Goal: Information Seeking & Learning: Learn about a topic

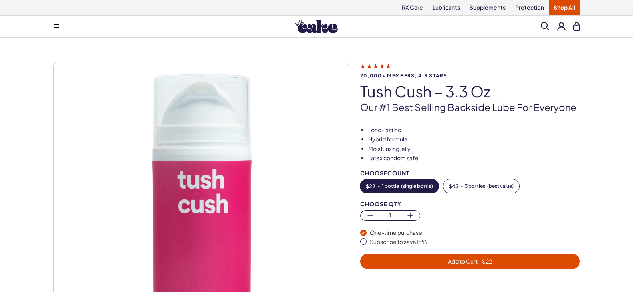
click at [554, 8] on link "Shop All" at bounding box center [564, 7] width 32 height 15
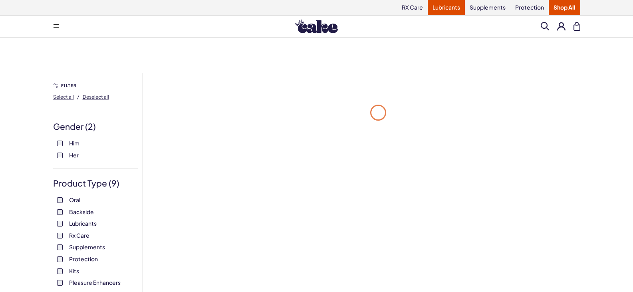
click at [447, 6] on link "Lubricants" at bounding box center [445, 7] width 37 height 15
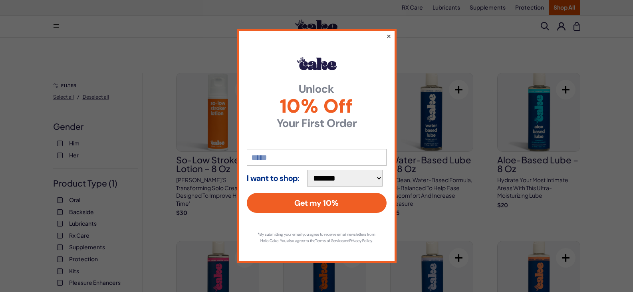
click at [386, 32] on button "×" at bounding box center [388, 36] width 5 height 10
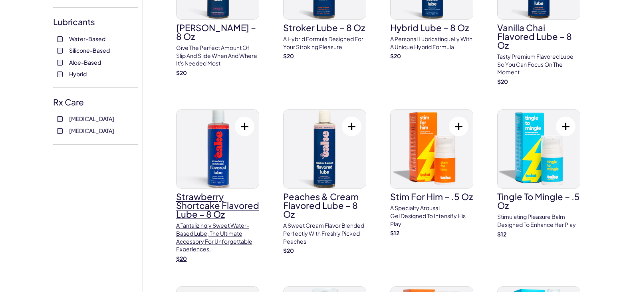
scroll to position [319, 0]
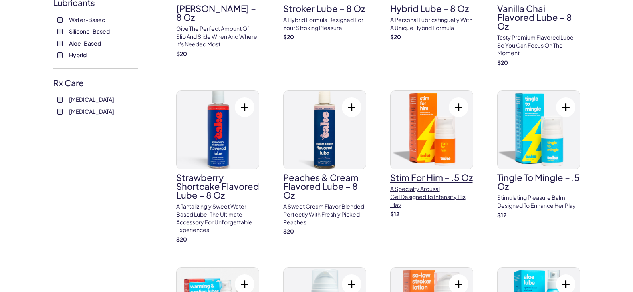
click at [432, 179] on h3 "Stim For Him – .5 oz" at bounding box center [431, 177] width 83 height 9
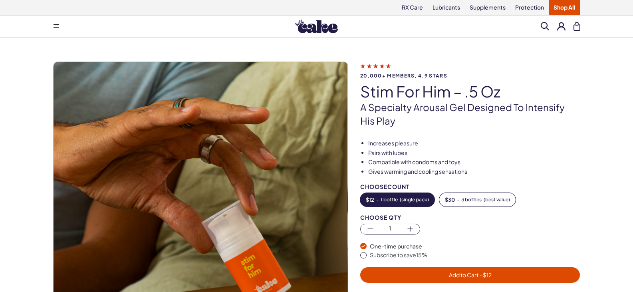
click at [376, 65] on icon at bounding box center [375, 65] width 31 height 8
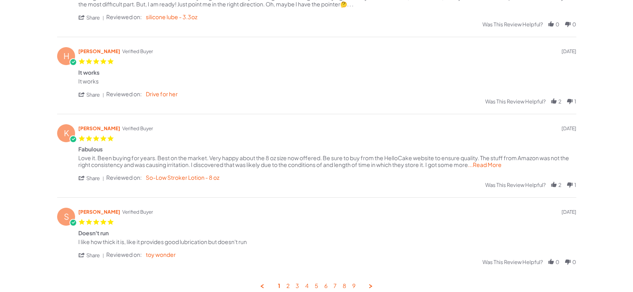
scroll to position [319, 0]
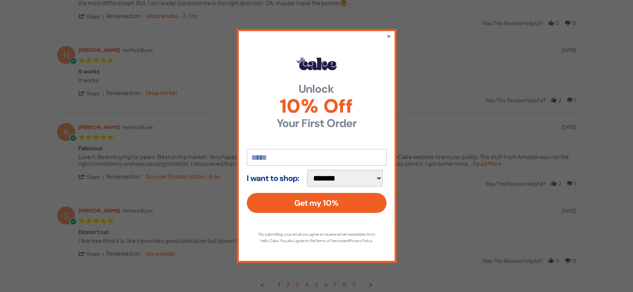
click at [393, 35] on div "**********" at bounding box center [317, 145] width 160 height 233
click at [389, 34] on button "×" at bounding box center [388, 36] width 5 height 10
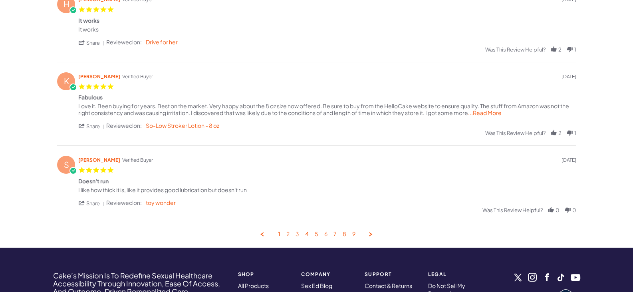
scroll to position [399, 0]
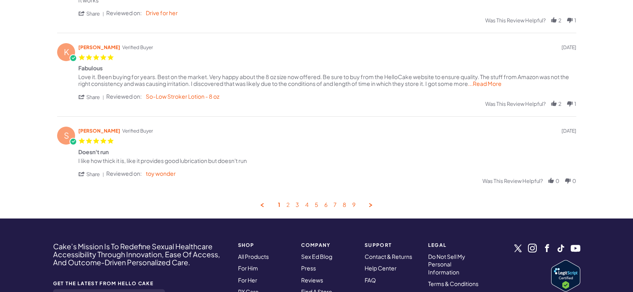
click at [289, 206] on link "2" at bounding box center [287, 205] width 3 height 8
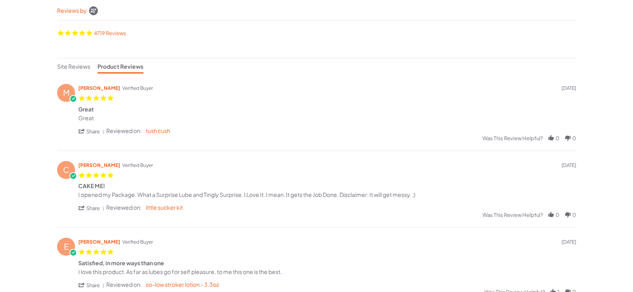
scroll to position [0, 0]
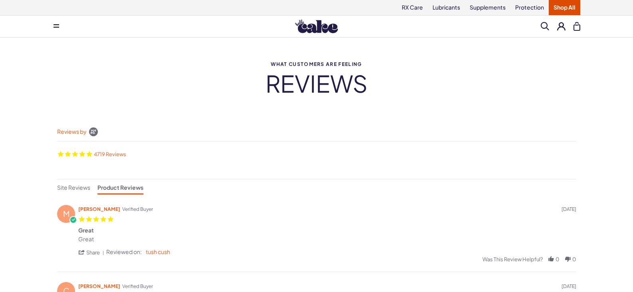
click at [558, 9] on link "Shop All" at bounding box center [564, 7] width 32 height 15
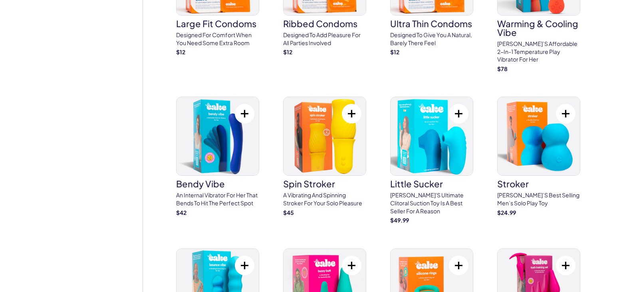
scroll to position [1756, 0]
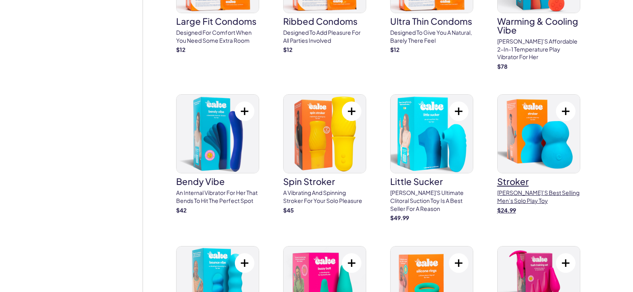
click at [541, 125] on img at bounding box center [538, 134] width 82 height 78
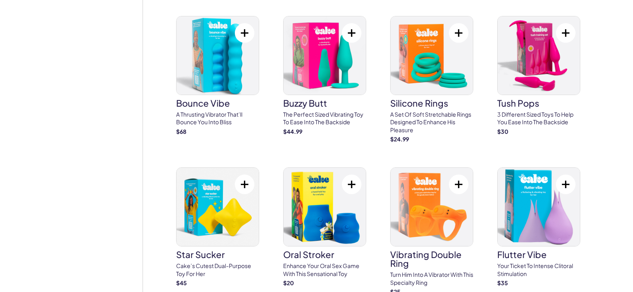
scroll to position [2075, 0]
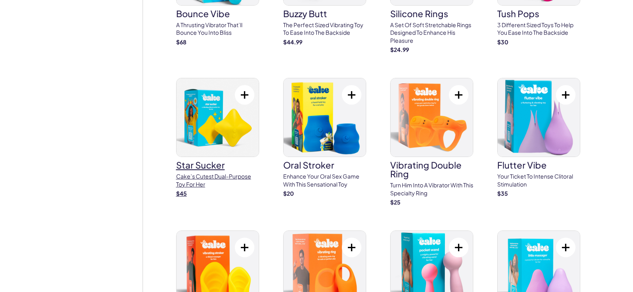
click at [247, 93] on img at bounding box center [217, 117] width 82 height 78
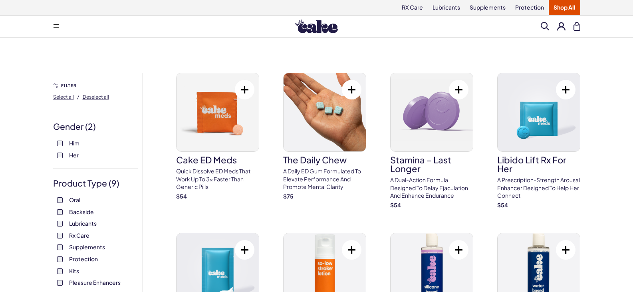
scroll to position [80, 0]
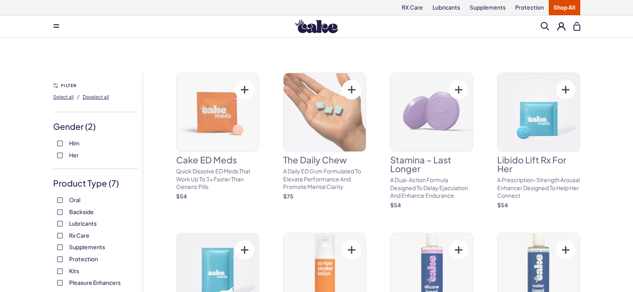
scroll to position [80, 0]
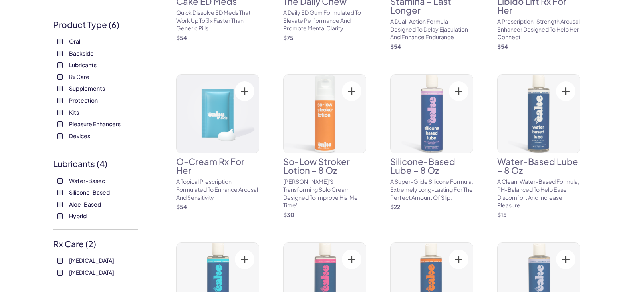
scroll to position [160, 0]
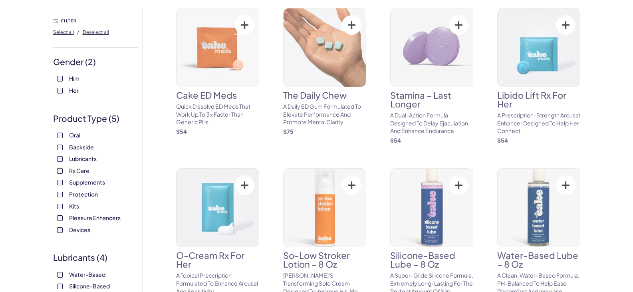
scroll to position [80, 0]
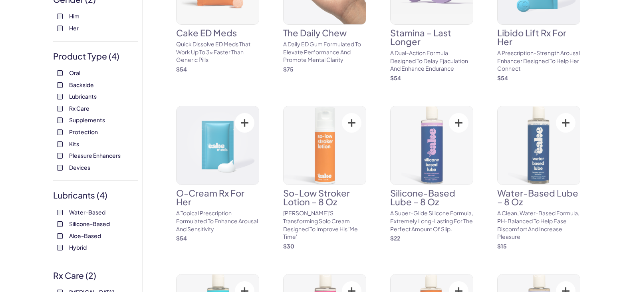
scroll to position [160, 0]
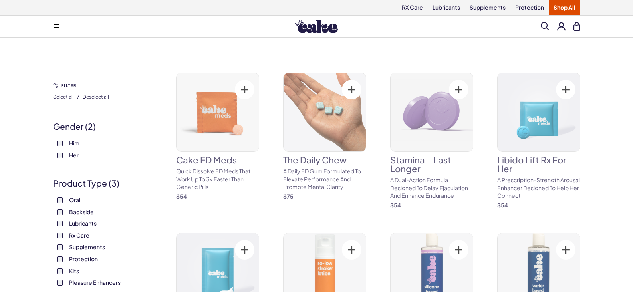
scroll to position [80, 0]
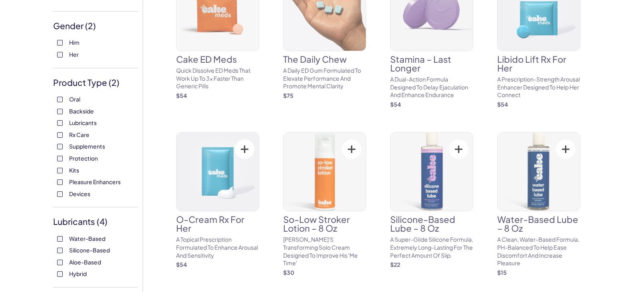
scroll to position [160, 0]
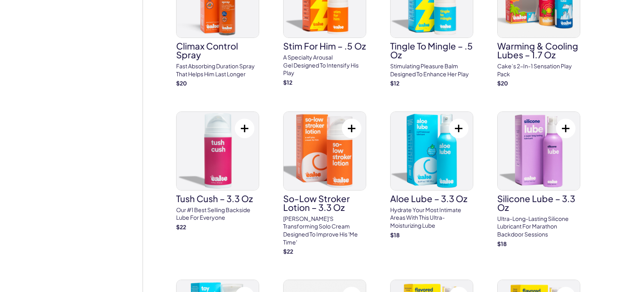
scroll to position [958, 0]
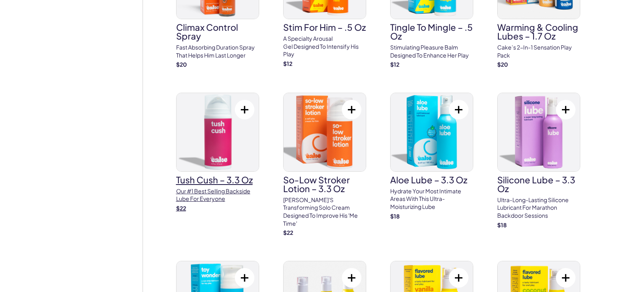
click at [208, 187] on p "Our #1 best selling backside lube for everyone" at bounding box center [217, 195] width 83 height 16
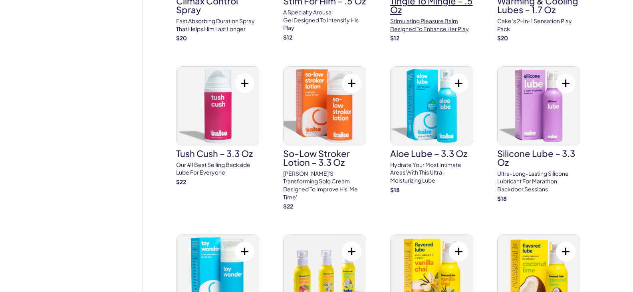
scroll to position [1118, 0]
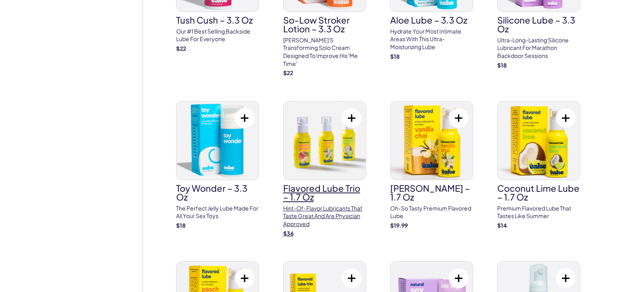
click at [301, 184] on h3 "Flavored Lube Trio – 1.7 oz" at bounding box center [324, 193] width 83 height 18
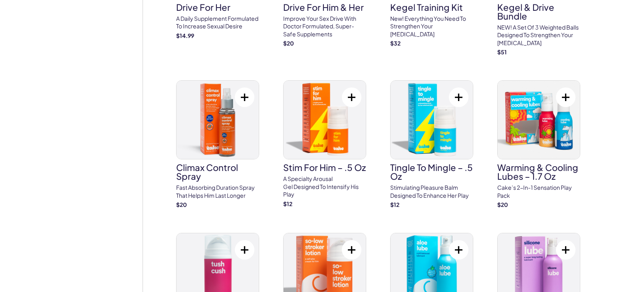
scroll to position [798, 0]
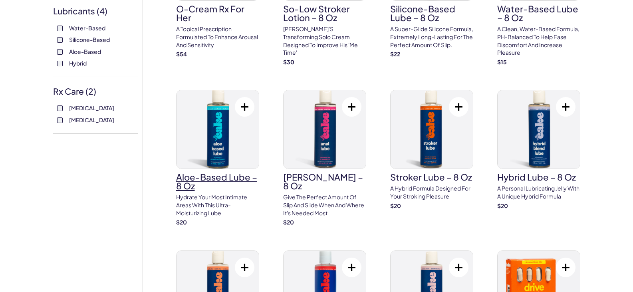
scroll to position [239, 0]
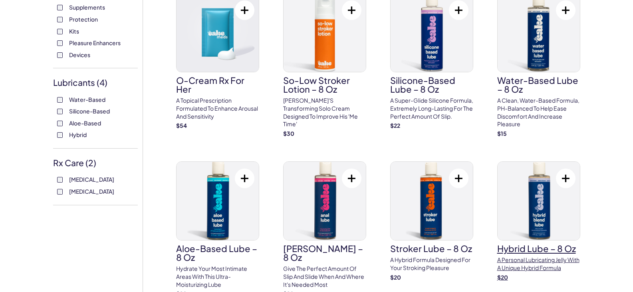
click at [534, 250] on h3 "Hybrid Lube – 8 oz" at bounding box center [538, 248] width 83 height 9
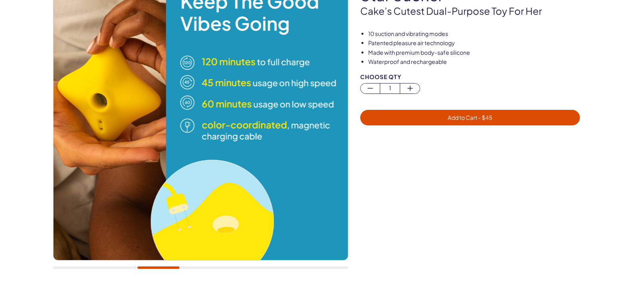
scroll to position [80, 0]
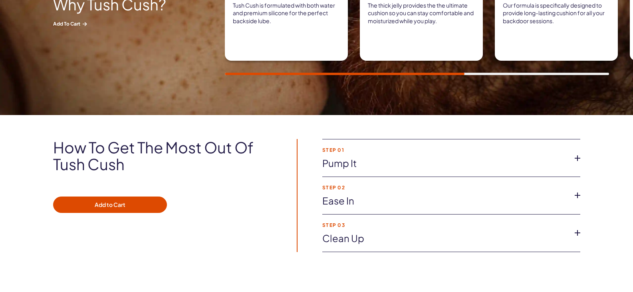
scroll to position [479, 0]
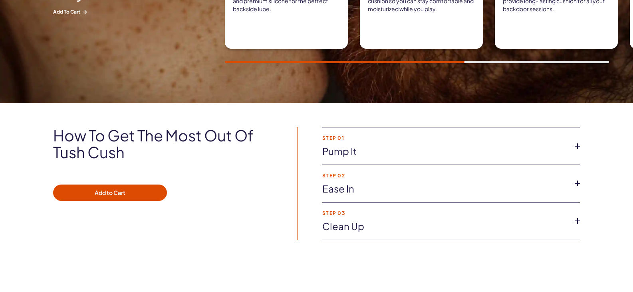
click at [331, 187] on link "Ease in" at bounding box center [444, 189] width 245 height 14
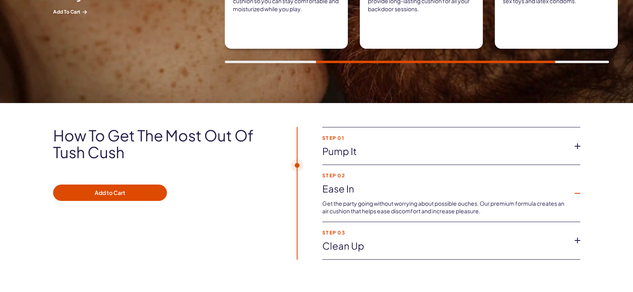
click at [333, 248] on link "Clean up" at bounding box center [444, 246] width 245 height 14
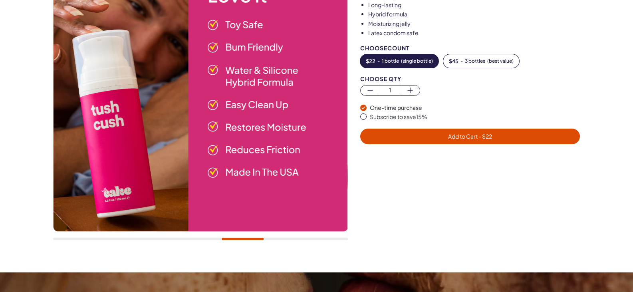
scroll to position [239, 0]
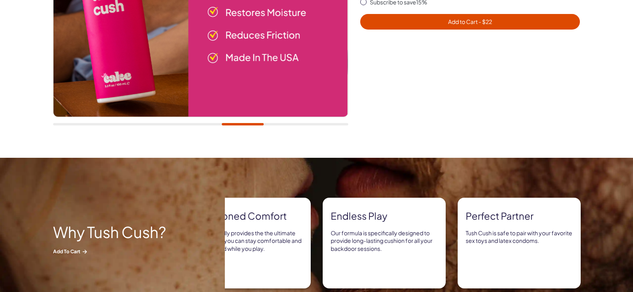
click at [290, 125] on div at bounding box center [200, 124] width 295 height 2
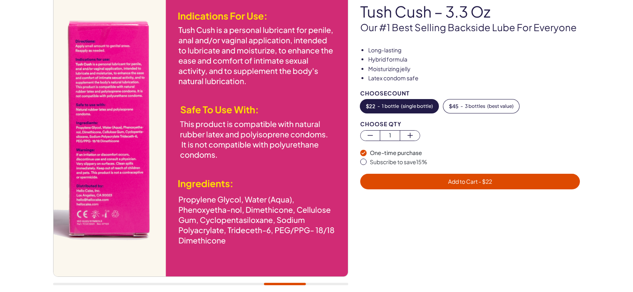
scroll to position [0, 0]
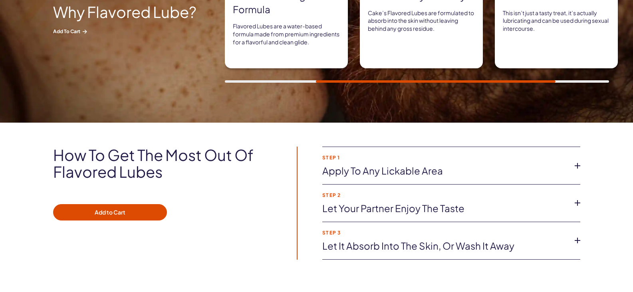
scroll to position [479, 0]
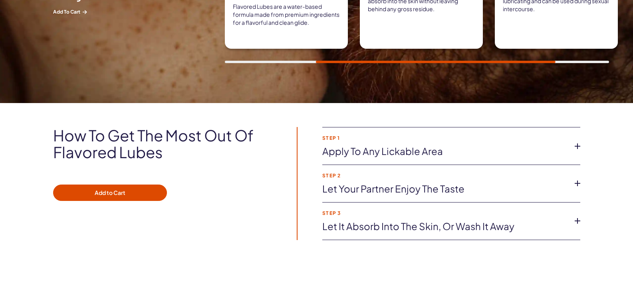
click at [393, 157] on link "Apply to any lickable area" at bounding box center [444, 151] width 245 height 14
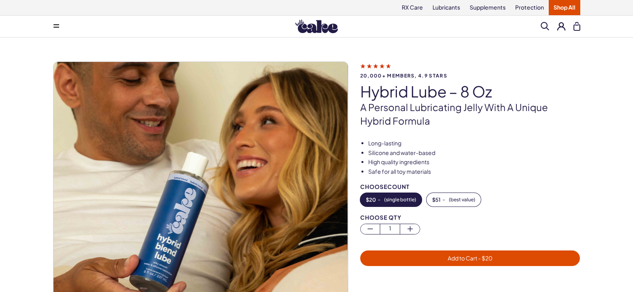
click at [388, 73] on span "20,000+ members, 4.9 stars" at bounding box center [470, 75] width 220 height 5
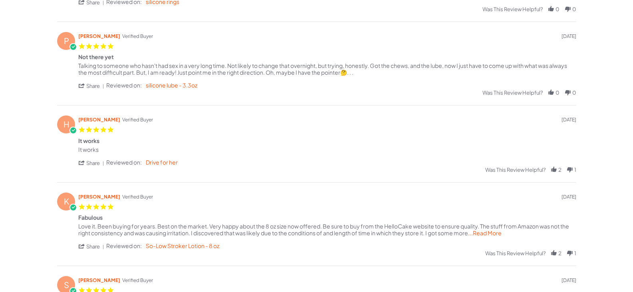
scroll to position [319, 0]
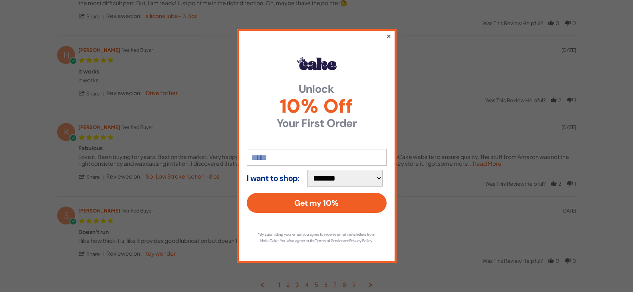
click at [390, 31] on button "×" at bounding box center [388, 36] width 5 height 10
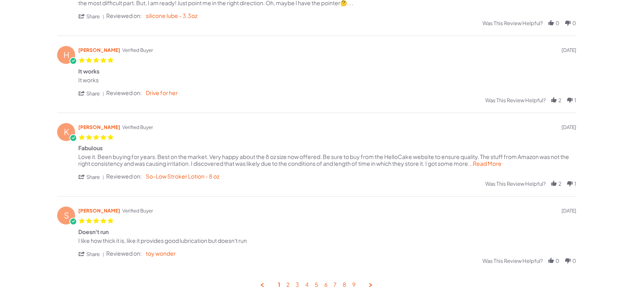
click at [489, 161] on span "...Read More" at bounding box center [485, 163] width 34 height 7
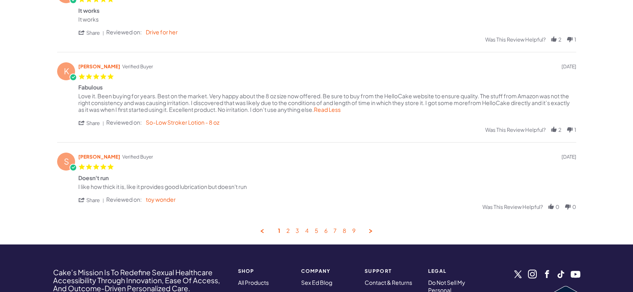
scroll to position [399, 0]
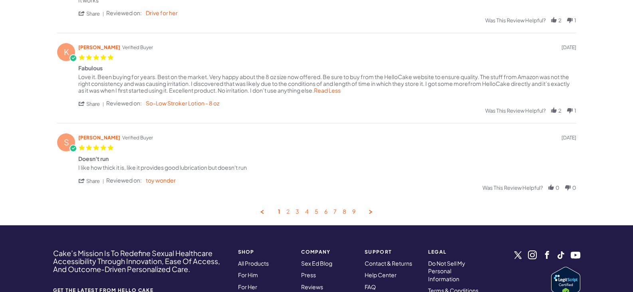
click at [288, 210] on link "2" at bounding box center [287, 212] width 3 height 8
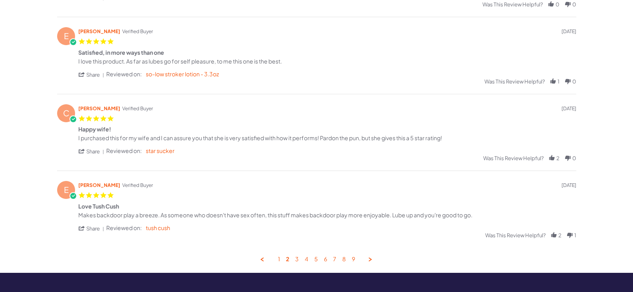
scroll to position [360, 0]
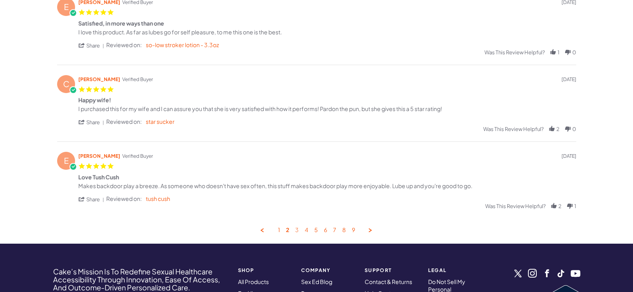
click at [297, 231] on link "3" at bounding box center [297, 230] width 4 height 8
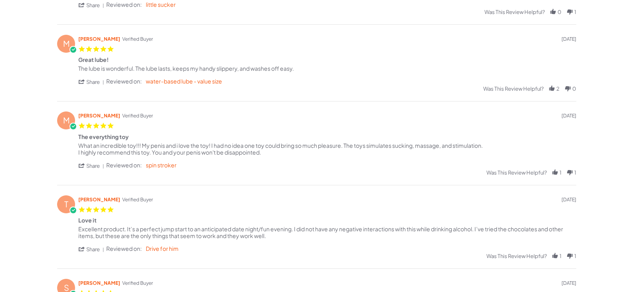
scroll to position [281, 0]
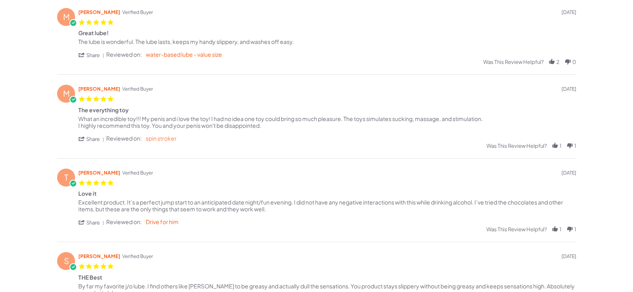
click at [168, 138] on link "spin stroker" at bounding box center [161, 138] width 31 height 7
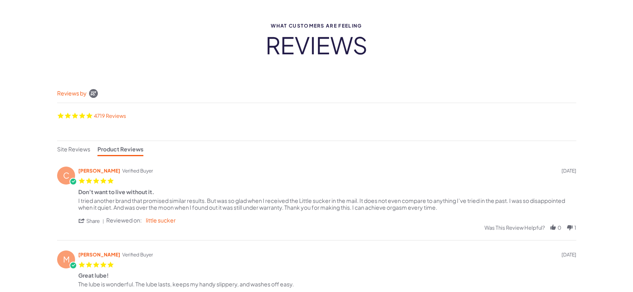
scroll to position [0, 0]
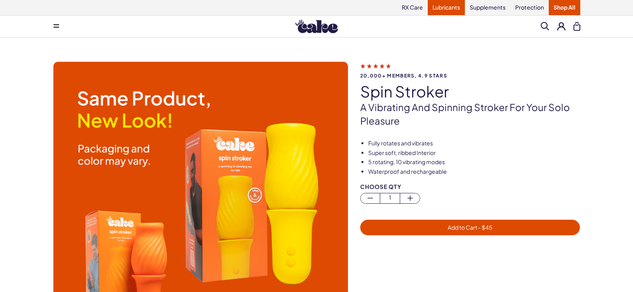
click at [449, 10] on link "Lubricants" at bounding box center [445, 7] width 37 height 15
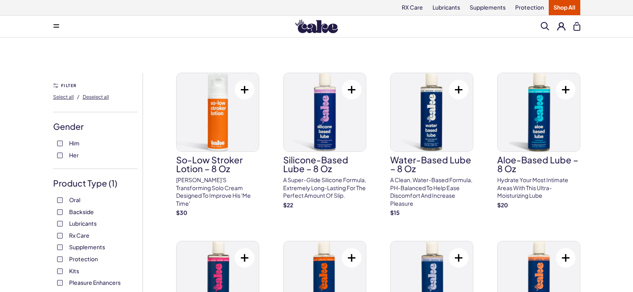
scroll to position [80, 0]
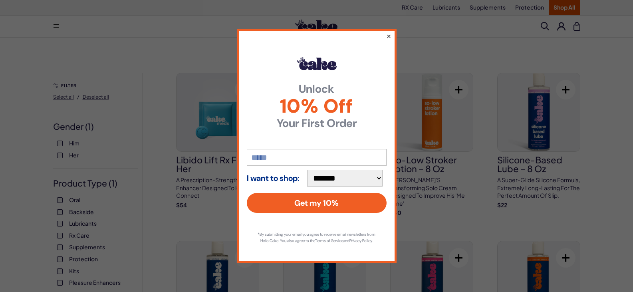
click at [386, 34] on button "×" at bounding box center [388, 36] width 5 height 10
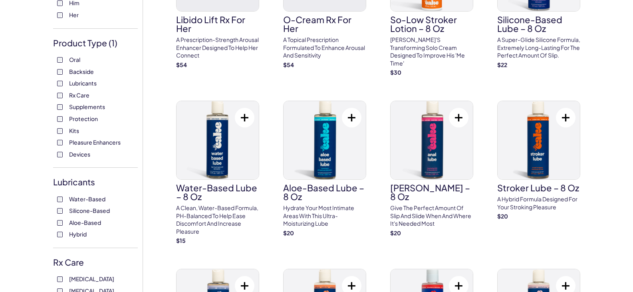
scroll to position [160, 0]
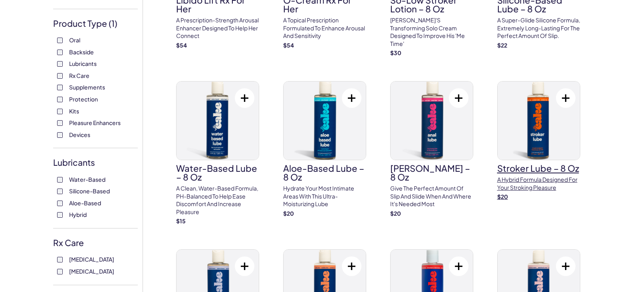
click at [529, 185] on p "A hybrid formula designed for your stroking pleasure" at bounding box center [538, 184] width 83 height 16
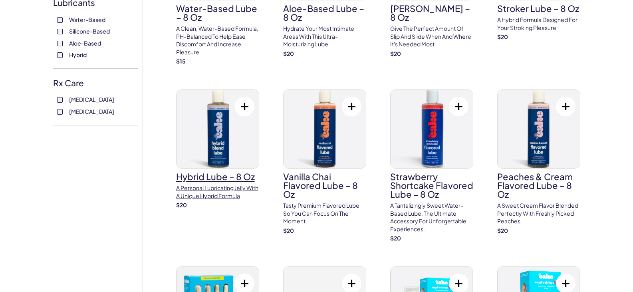
click at [214, 190] on p "A personal lubricating jelly with a unique hybrid formula" at bounding box center [217, 192] width 83 height 16
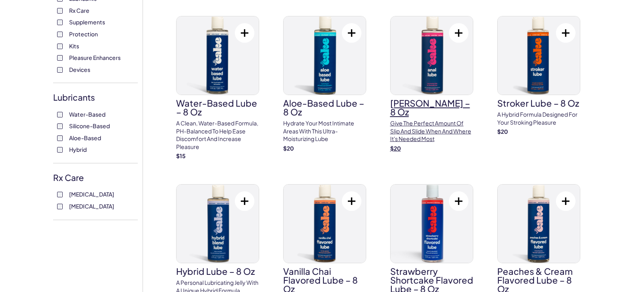
scroll to position [239, 0]
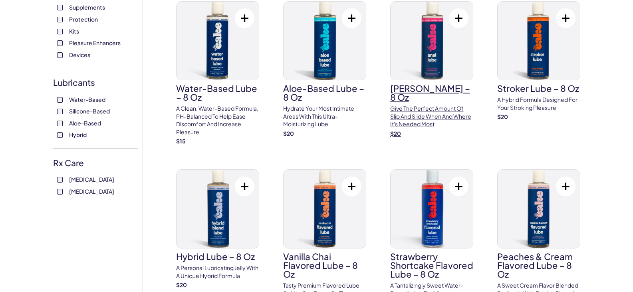
click at [404, 110] on p "Give the perfect amount of slip and slide when and where it's needed most" at bounding box center [431, 117] width 83 height 24
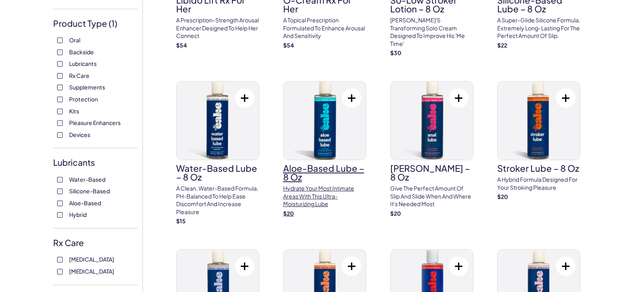
click at [337, 135] on img at bounding box center [324, 120] width 82 height 78
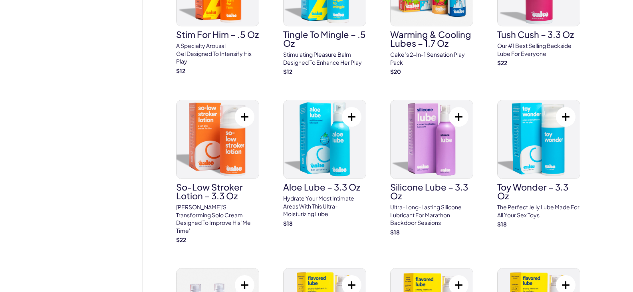
scroll to position [718, 0]
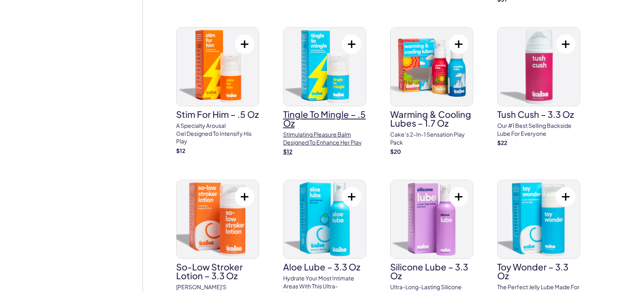
click at [318, 110] on h3 "Tingle To Mingle – .5 oz" at bounding box center [324, 119] width 83 height 18
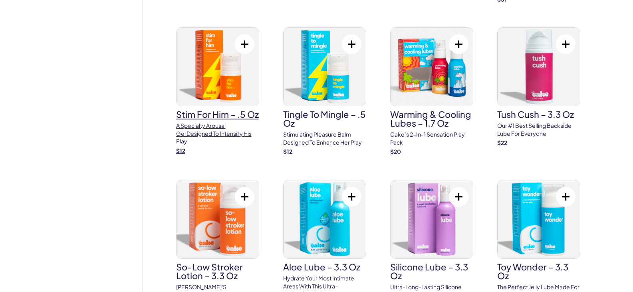
click at [202, 121] on link "Stim For Him – .5 oz A specialty arousal gel designed to intensify his play $ 12" at bounding box center [217, 90] width 83 height 127
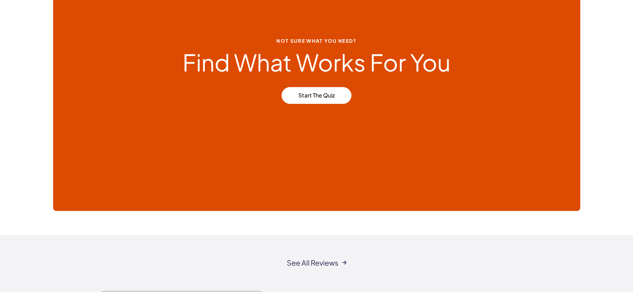
scroll to position [2315, 0]
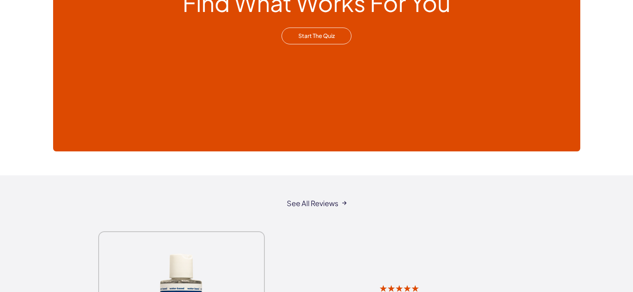
click at [324, 30] on link "Start the Quiz" at bounding box center [316, 36] width 70 height 17
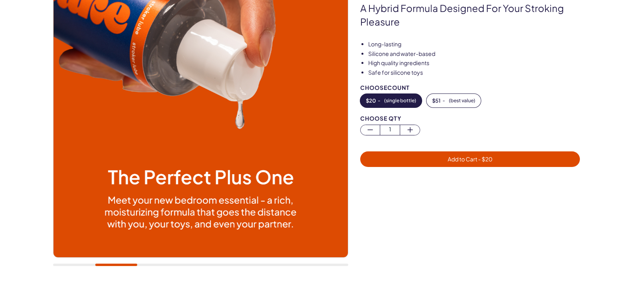
scroll to position [80, 0]
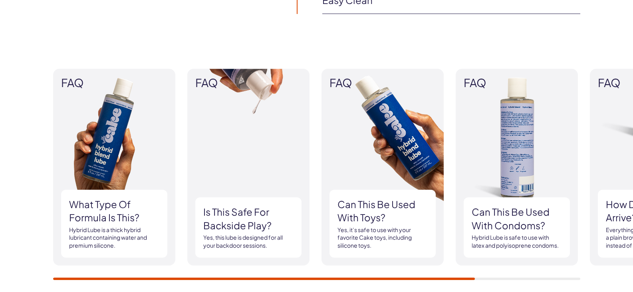
scroll to position [718, 0]
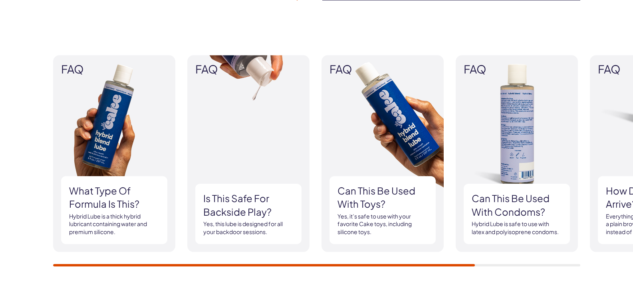
click at [93, 210] on h3 "What type of formula is this?" at bounding box center [114, 197] width 90 height 27
click at [97, 153] on img at bounding box center [114, 153] width 122 height 197
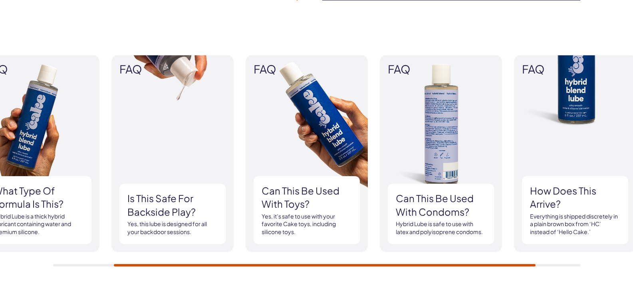
click at [69, 250] on div "FAQ What type of formula is this? Hybrid Lube is a thick hybrid lubricant conta…" at bounding box center [316, 160] width 527 height 211
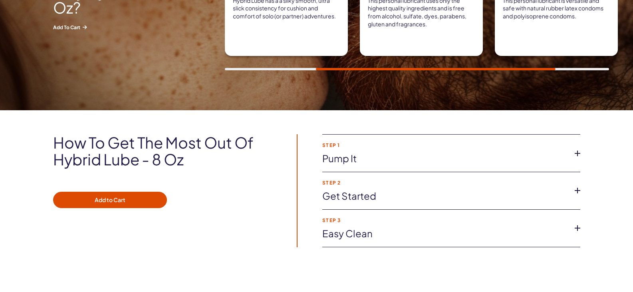
scroll to position [399, 0]
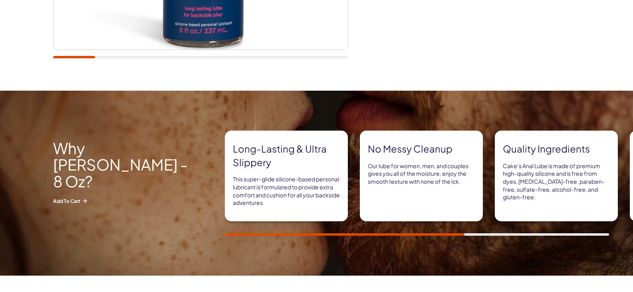
scroll to position [319, 0]
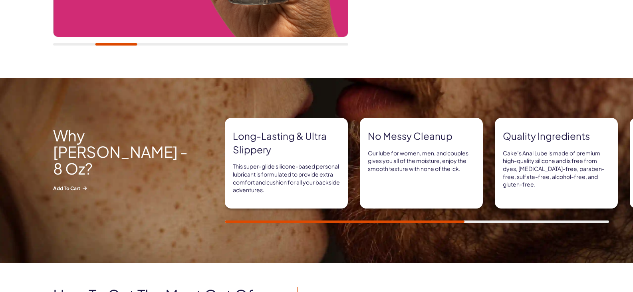
click at [516, 222] on div at bounding box center [417, 221] width 384 height 2
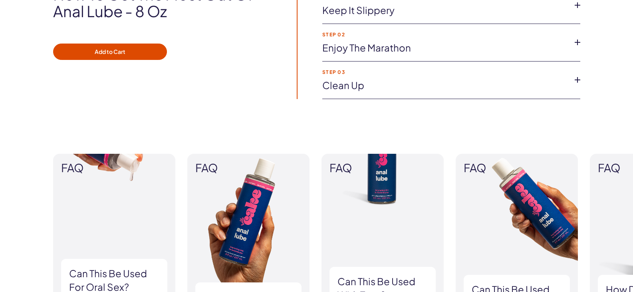
scroll to position [639, 0]
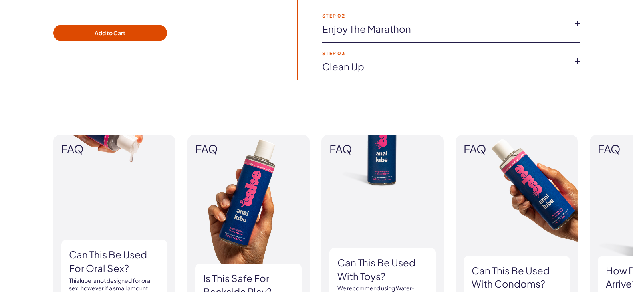
click at [349, 68] on link "Clean Up" at bounding box center [444, 67] width 245 height 14
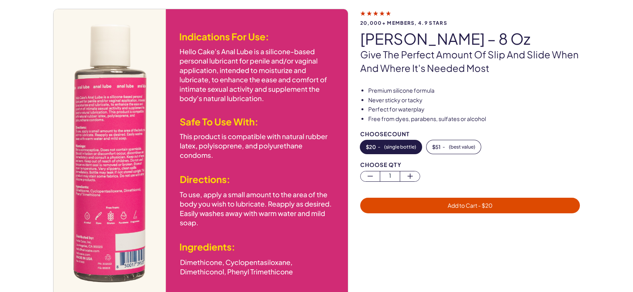
scroll to position [0, 0]
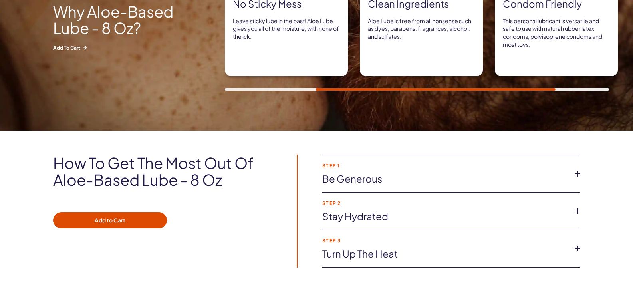
scroll to position [479, 0]
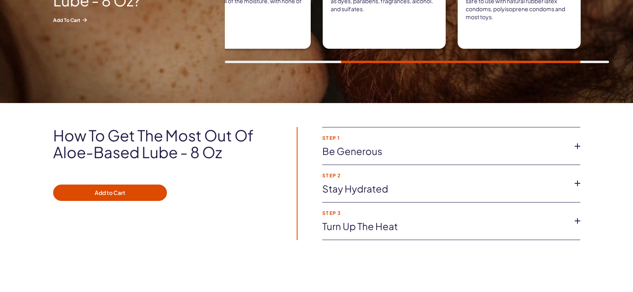
click at [345, 227] on link "Turn up the heat" at bounding box center [444, 227] width 245 height 14
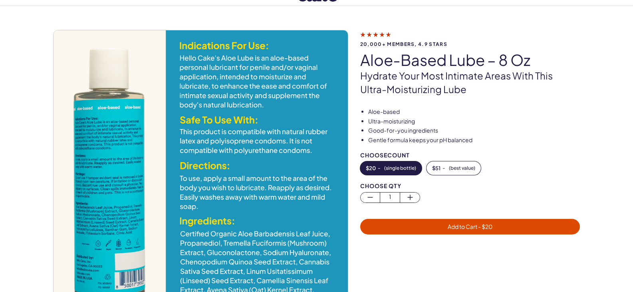
scroll to position [0, 0]
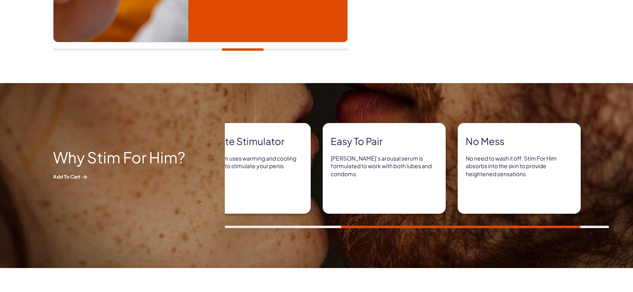
scroll to position [319, 0]
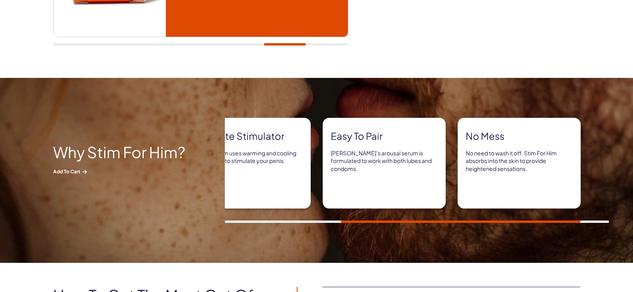
click at [528, 175] on div "No mess No need to wash it off. Stim For Him absorbs into the skin to provide h…" at bounding box center [518, 163] width 123 height 91
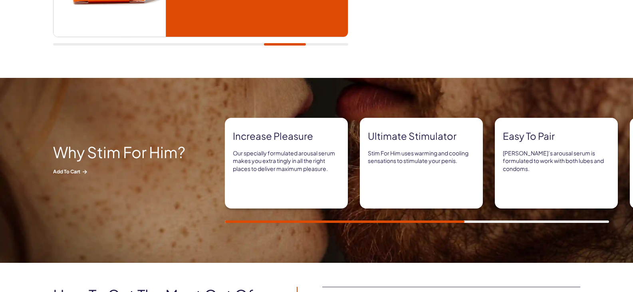
click at [208, 212] on div "Increase pleasure Our specially formulated arousal serum makes you extra tingly…" at bounding box center [316, 170] width 633 height 105
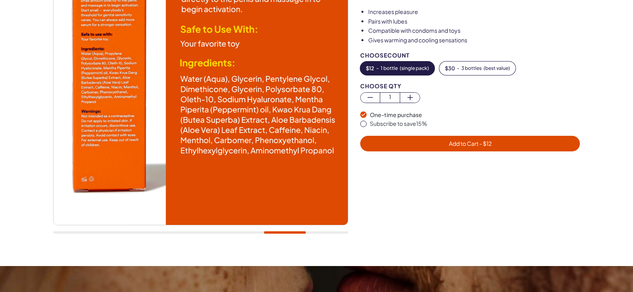
scroll to position [80, 0]
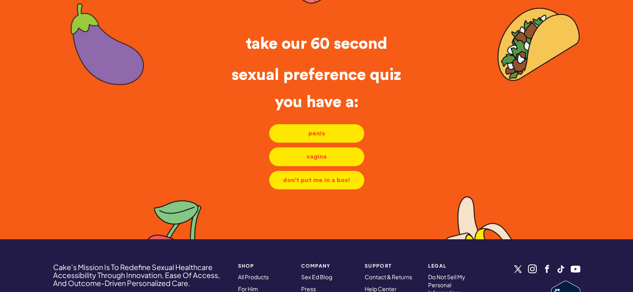
scroll to position [80, 0]
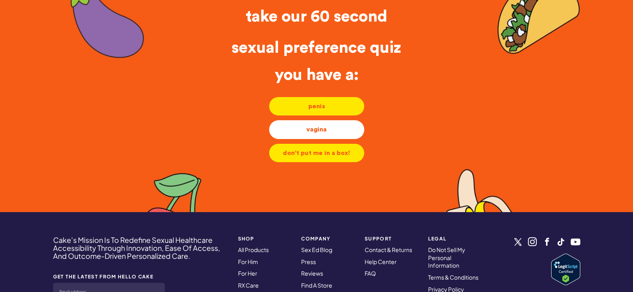
click at [304, 131] on div "vagina" at bounding box center [316, 129] width 82 height 9
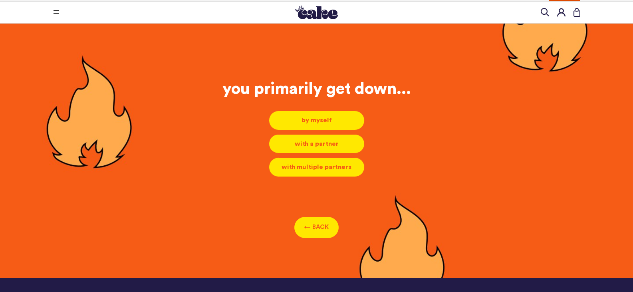
scroll to position [4, 0]
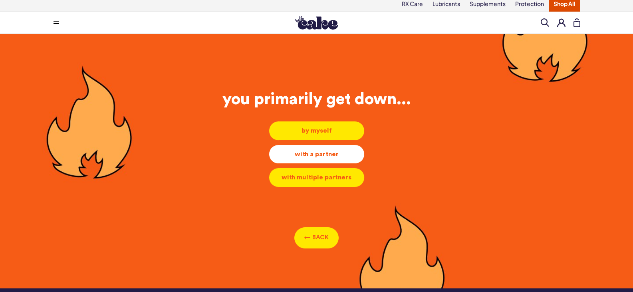
click at [295, 158] on li "with a partner with a partner with a partner" at bounding box center [317, 153] width 96 height 19
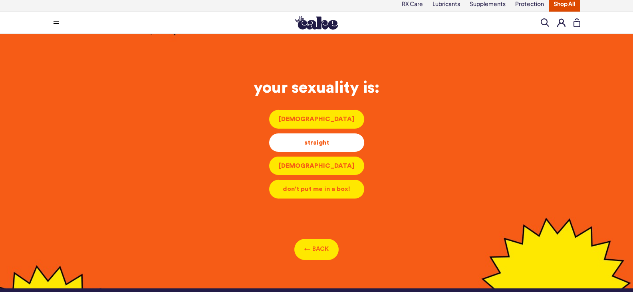
click at [293, 146] on li "straight straight straight" at bounding box center [317, 142] width 96 height 19
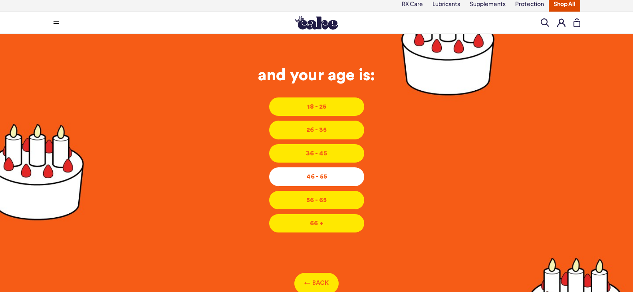
click at [311, 180] on li "46 - 55 46 - 55 46 - 55" at bounding box center [317, 176] width 96 height 19
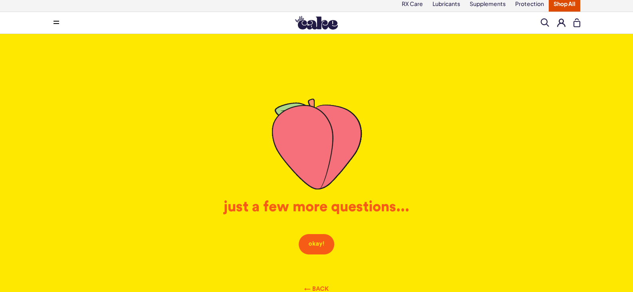
scroll to position [83, 0]
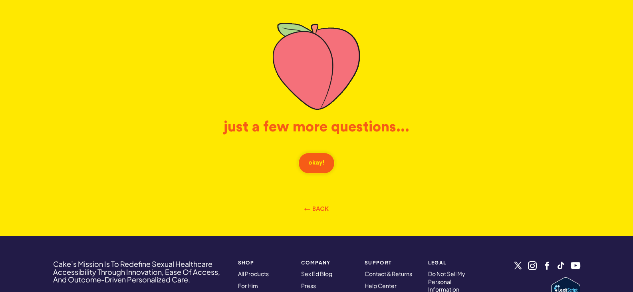
click at [319, 161] on button "okay!" at bounding box center [316, 162] width 36 height 21
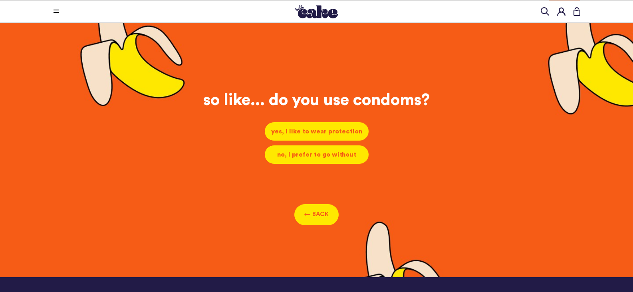
scroll to position [4, 0]
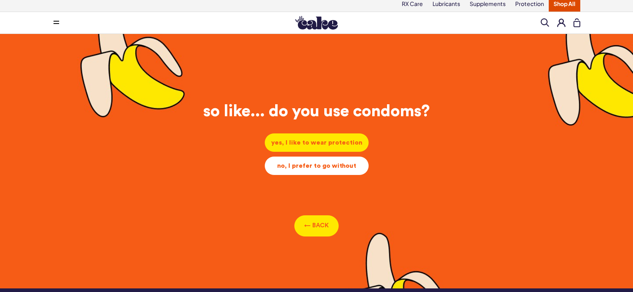
click at [314, 164] on div "no, I prefer to go without" at bounding box center [316, 165] width 91 height 9
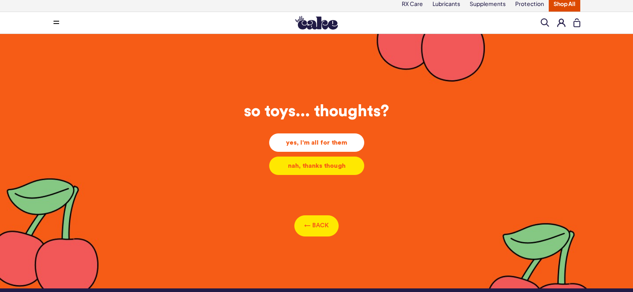
click at [312, 140] on div "yes, I'm all for them" at bounding box center [316, 142] width 82 height 9
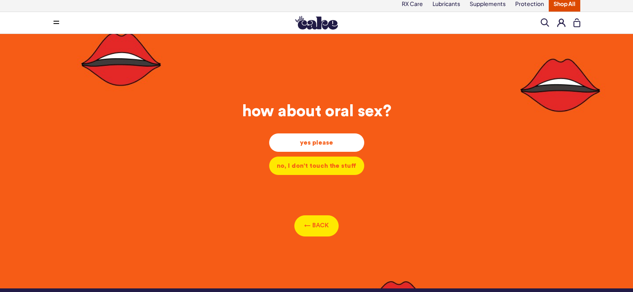
click at [299, 140] on div "yes please" at bounding box center [316, 142] width 82 height 9
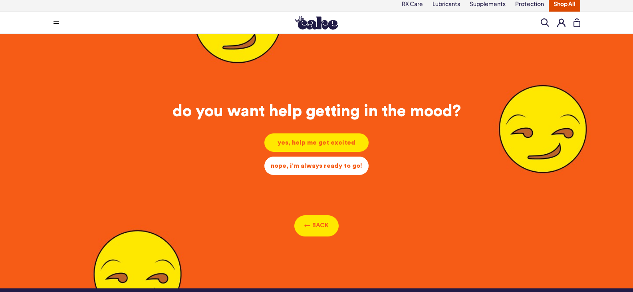
click at [324, 168] on div "nope, i'm always ready to go!" at bounding box center [316, 165] width 91 height 9
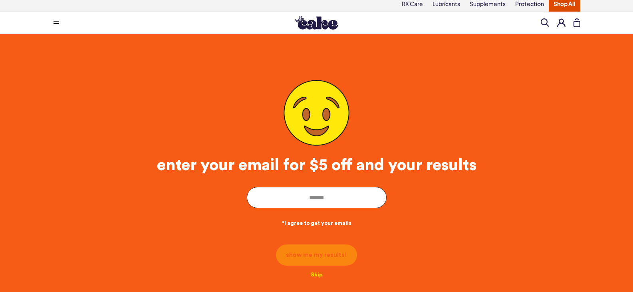
scroll to position [83, 0]
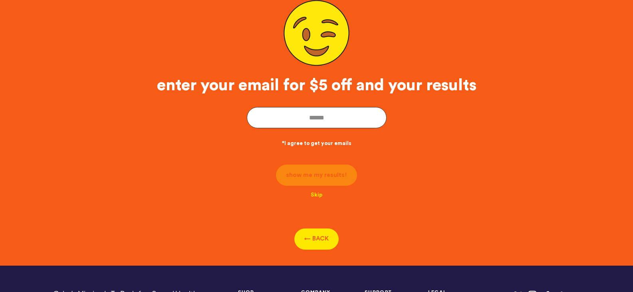
click at [309, 140] on div "*I agree to get your emails" at bounding box center [316, 137] width 401 height 18
click at [307, 144] on div "*I agree to get your emails" at bounding box center [316, 143] width 401 height 6
click at [316, 194] on button "Skip" at bounding box center [317, 193] width 12 height 7
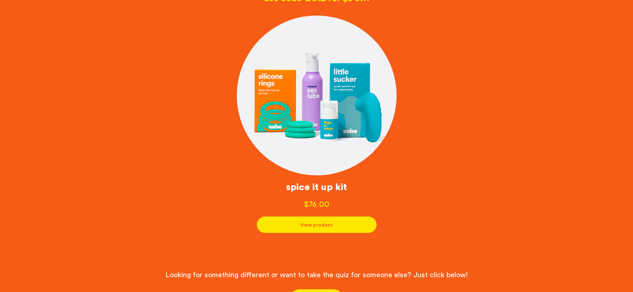
scroll to position [163, 0]
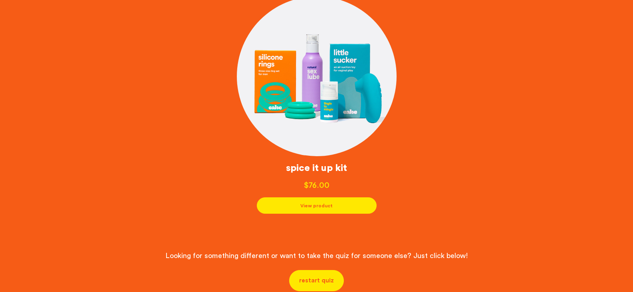
click at [302, 107] on link at bounding box center [317, 76] width 160 height 160
click at [311, 206] on button "View product" at bounding box center [317, 204] width 120 height 16
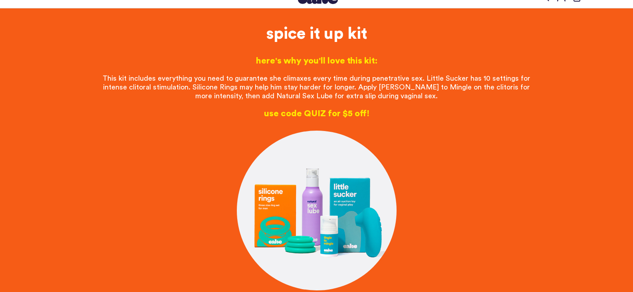
scroll to position [0, 0]
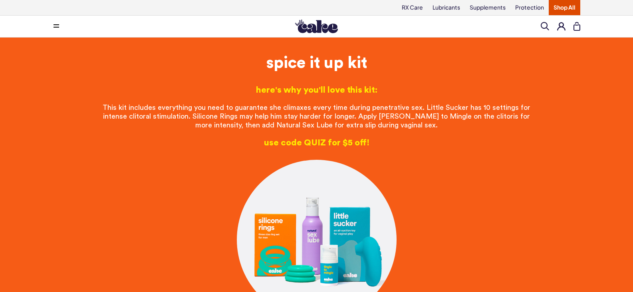
click at [542, 23] on span at bounding box center [544, 26] width 8 height 8
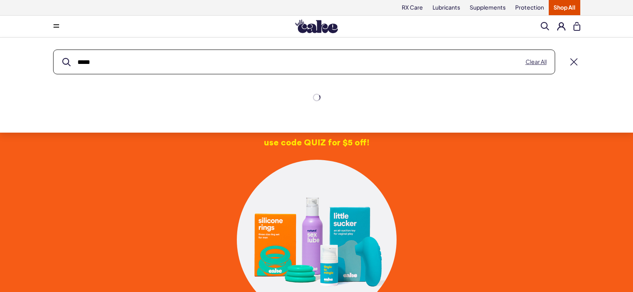
type input "*****"
click at [62, 58] on button "submit" at bounding box center [66, 62] width 8 height 8
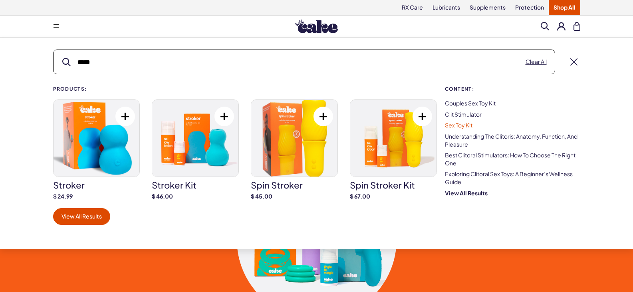
click at [454, 124] on link "Sex Toy Kit" at bounding box center [459, 124] width 28 height 7
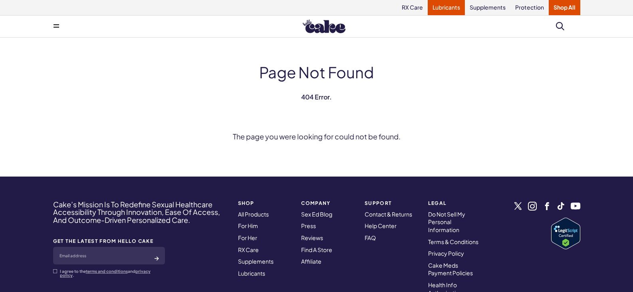
click at [449, 11] on link "Lubricants" at bounding box center [445, 7] width 37 height 15
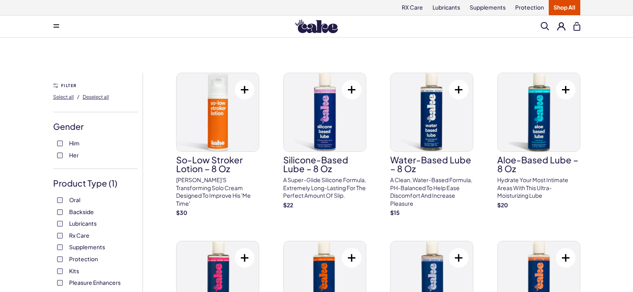
click at [541, 24] on span at bounding box center [544, 26] width 8 height 8
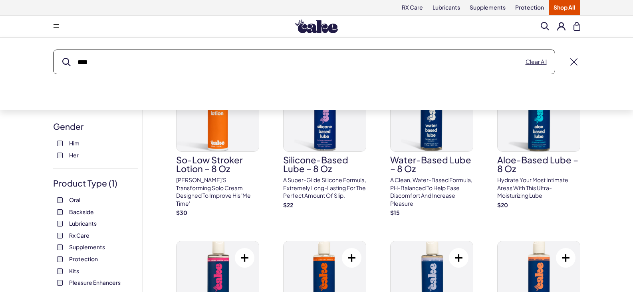
type input "****"
click at [62, 58] on button "submit" at bounding box center [66, 62] width 8 height 8
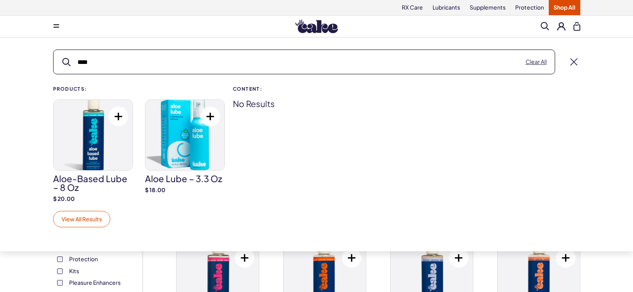
click at [75, 216] on link "View All Results" at bounding box center [81, 219] width 57 height 17
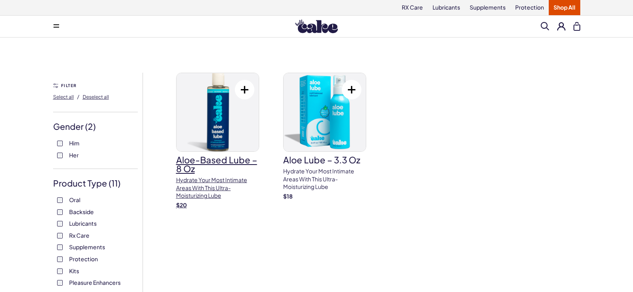
click at [211, 158] on h3 "Aloe-Based Lube – 8 oz" at bounding box center [217, 164] width 83 height 18
